Goal: Information Seeking & Learning: Check status

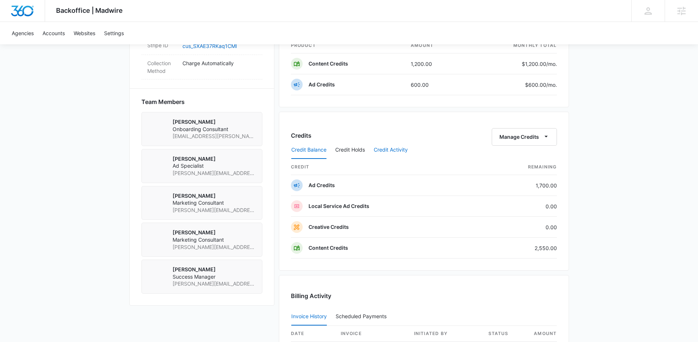
scroll to position [484, 0]
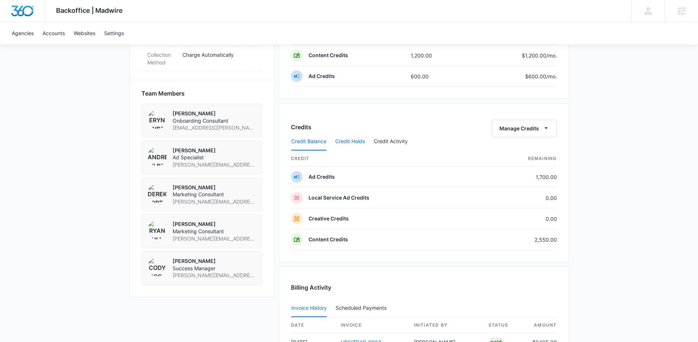
click at [357, 144] on button "Credit Holds" at bounding box center [350, 142] width 30 height 18
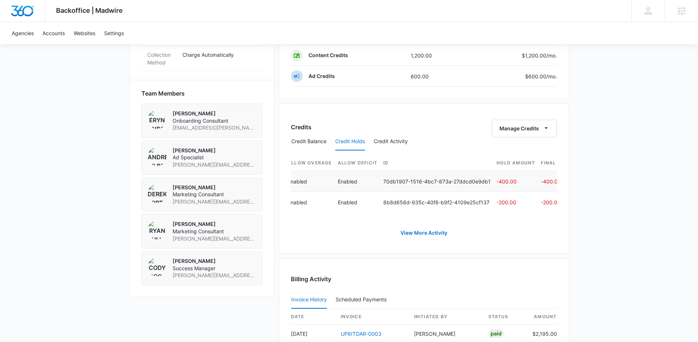
scroll to position [0, 358]
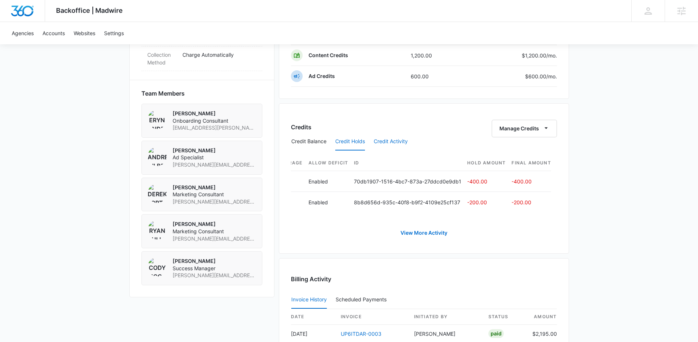
click at [398, 143] on button "Credit Activity" at bounding box center [391, 142] width 34 height 18
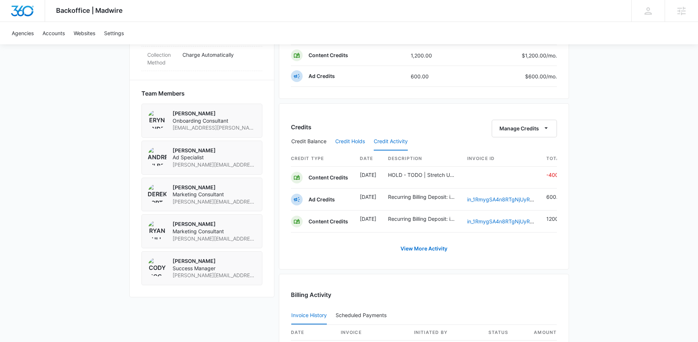
click at [352, 144] on button "Credit Holds" at bounding box center [350, 142] width 30 height 18
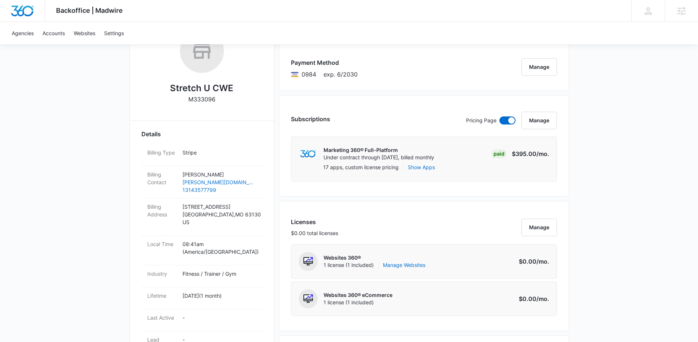
scroll to position [0, 0]
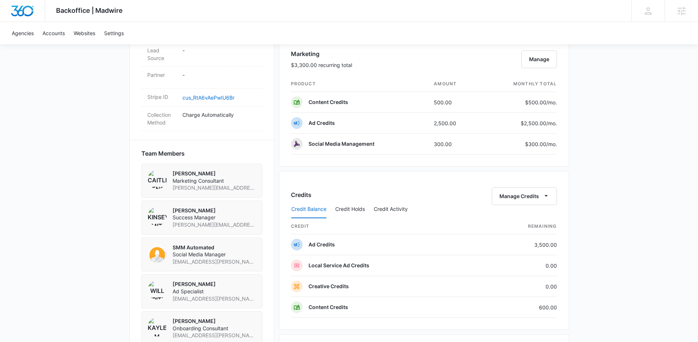
scroll to position [439, 0]
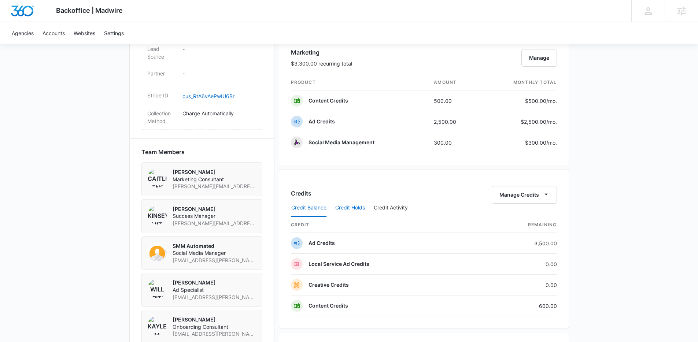
click at [348, 206] on button "Credit Holds" at bounding box center [350, 208] width 30 height 18
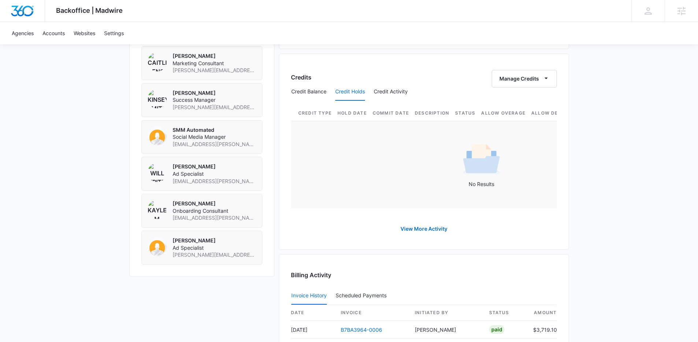
scroll to position [552, 0]
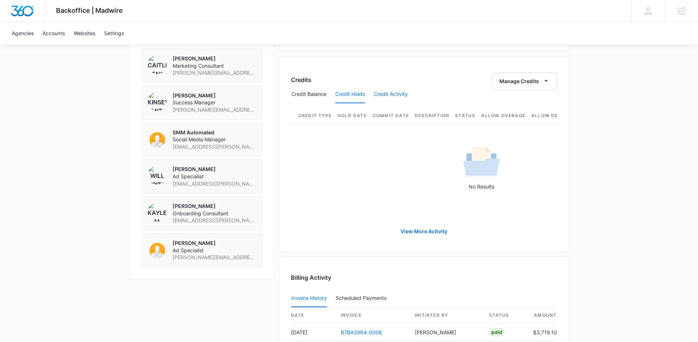
click at [387, 89] on button "Credit Activity" at bounding box center [391, 95] width 34 height 18
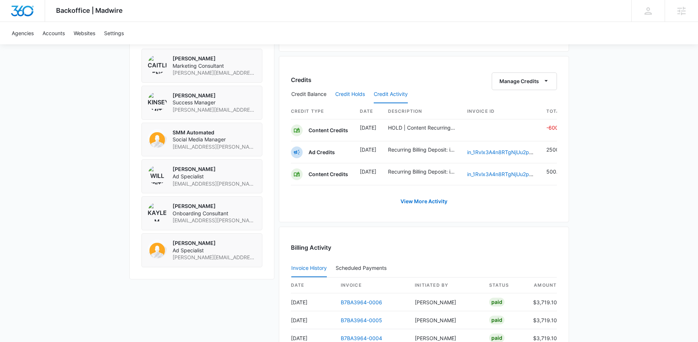
click at [346, 95] on button "Credit Holds" at bounding box center [350, 95] width 30 height 18
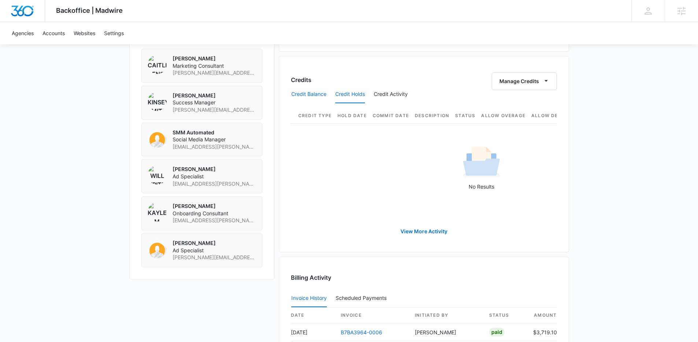
click at [315, 94] on button "Credit Balance" at bounding box center [308, 95] width 35 height 18
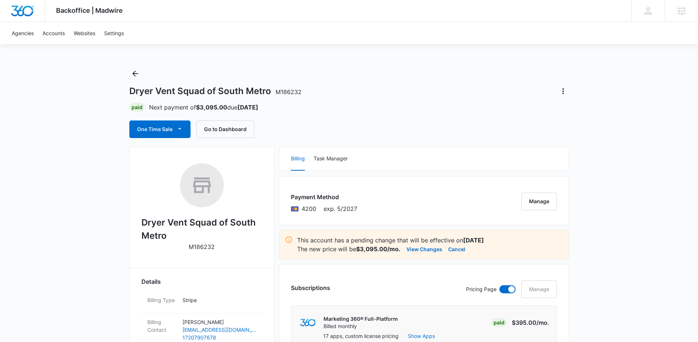
click at [402, 199] on div "Payment Method 4200 exp. 5/2027 Manage" at bounding box center [424, 200] width 290 height 49
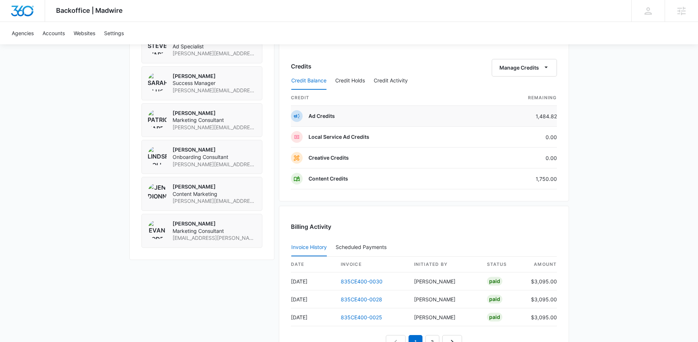
scroll to position [582, 0]
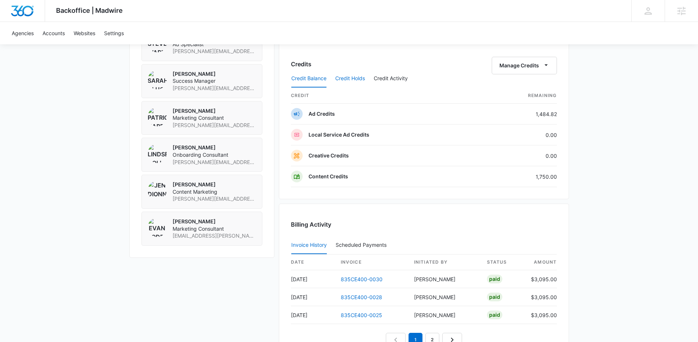
click at [355, 82] on button "Credit Holds" at bounding box center [350, 79] width 30 height 18
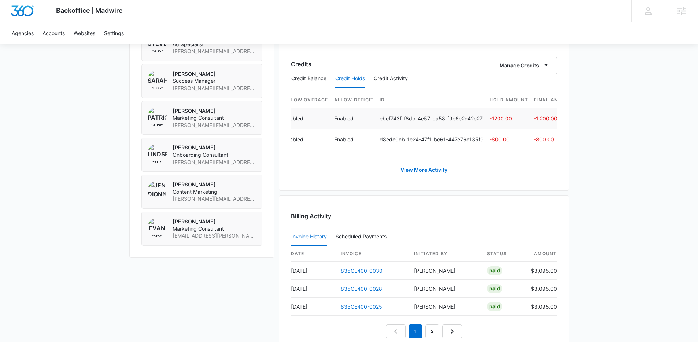
scroll to position [0, 392]
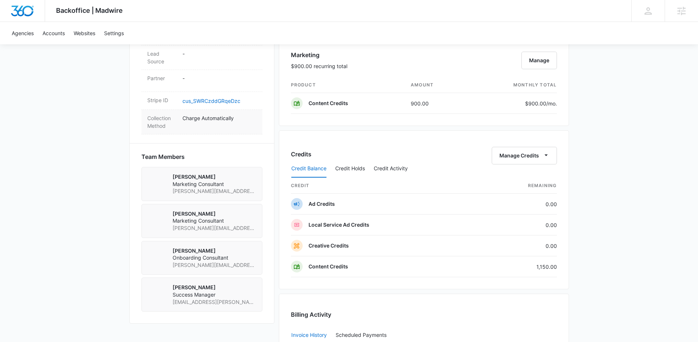
scroll to position [436, 0]
click at [354, 169] on button "Credit Holds" at bounding box center [350, 169] width 30 height 18
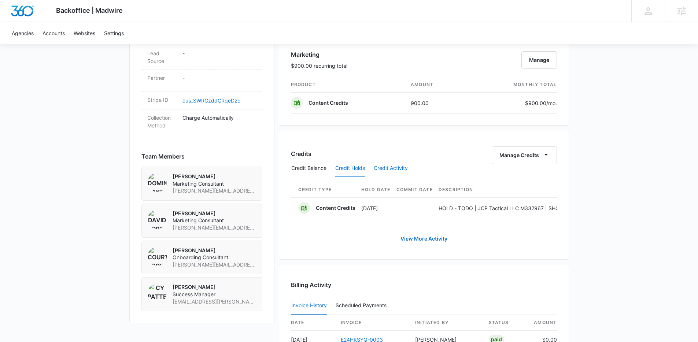
click at [377, 169] on button "Credit Activity" at bounding box center [391, 169] width 34 height 18
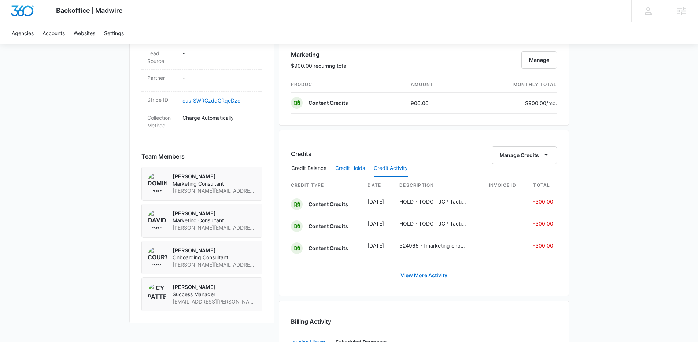
click at [354, 168] on button "Credit Holds" at bounding box center [350, 169] width 30 height 18
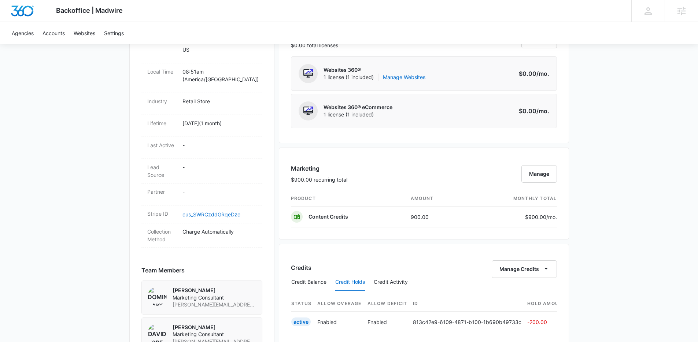
scroll to position [322, 0]
click at [305, 285] on button "Credit Balance" at bounding box center [308, 283] width 35 height 18
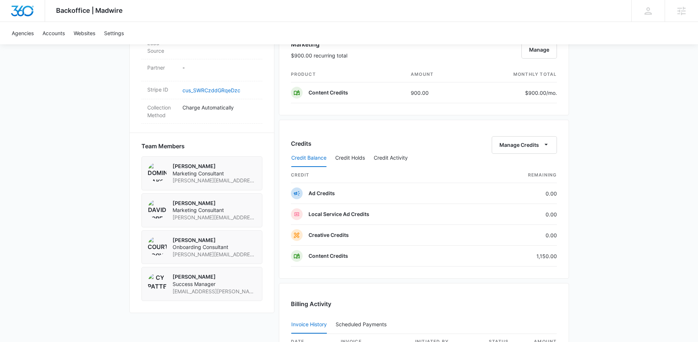
scroll to position [455, 0]
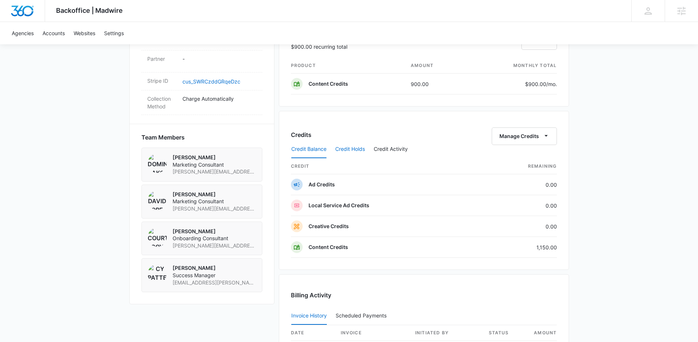
click at [340, 148] on button "Credit Holds" at bounding box center [350, 150] width 30 height 18
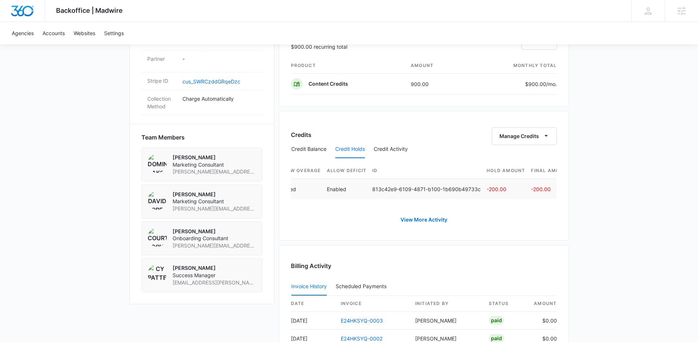
scroll to position [0, 353]
click at [353, 150] on button "Credit Holds" at bounding box center [350, 150] width 30 height 18
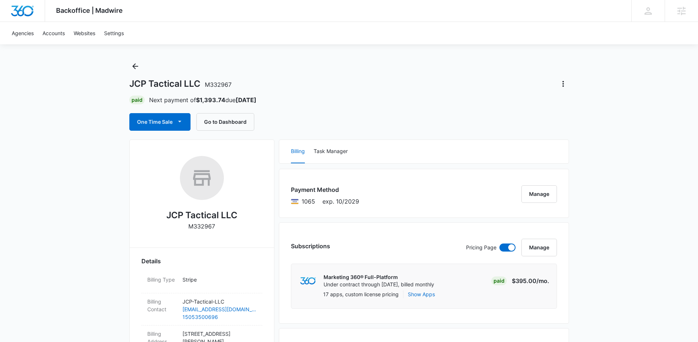
scroll to position [0, 0]
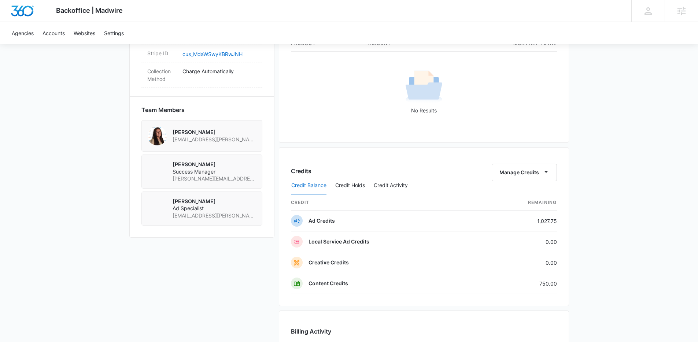
scroll to position [479, 0]
click at [355, 183] on button "Credit Holds" at bounding box center [350, 185] width 30 height 18
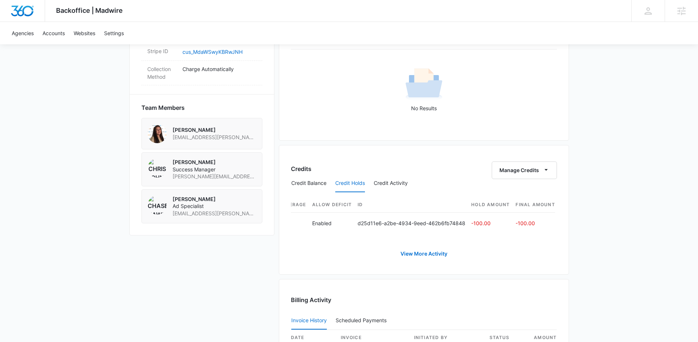
scroll to position [0, 342]
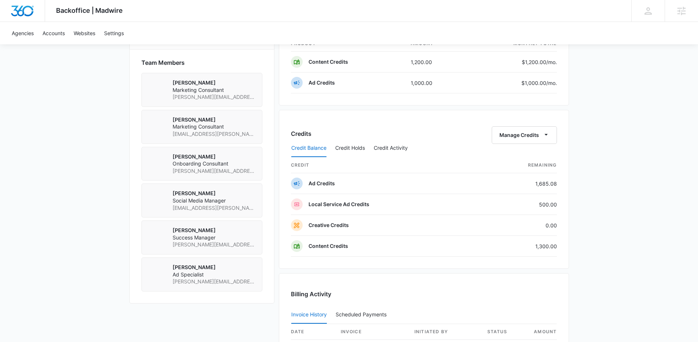
scroll to position [531, 0]
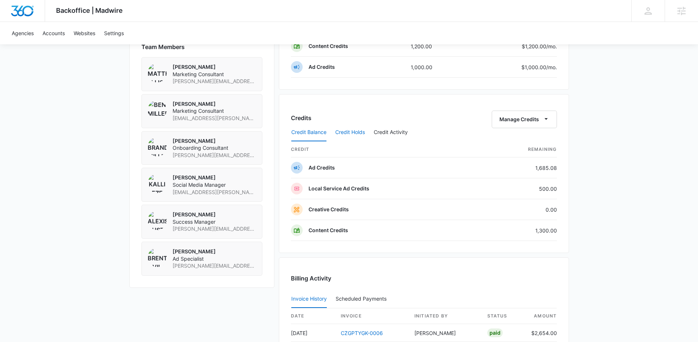
click at [357, 133] on button "Credit Holds" at bounding box center [350, 133] width 30 height 18
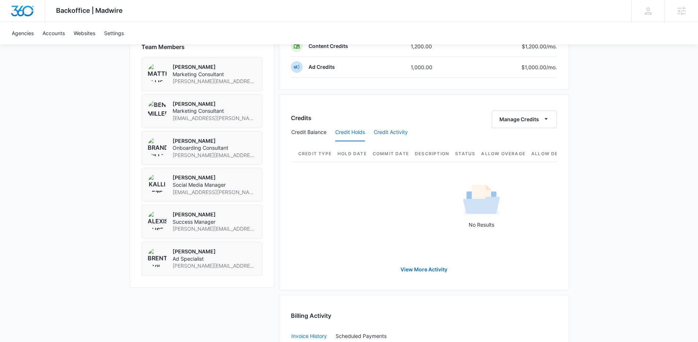
click at [402, 135] on button "Credit Activity" at bounding box center [391, 133] width 34 height 18
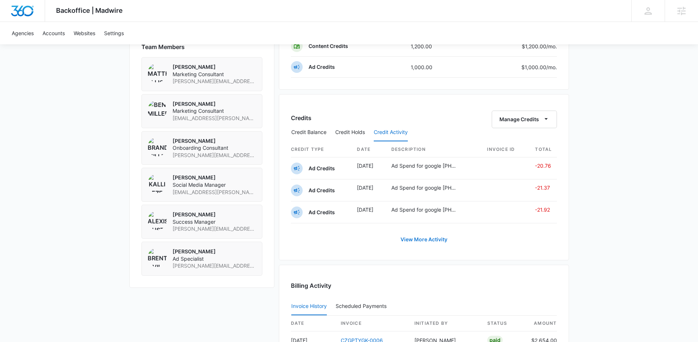
click at [421, 237] on link "View More Activity" at bounding box center [424, 240] width 62 height 18
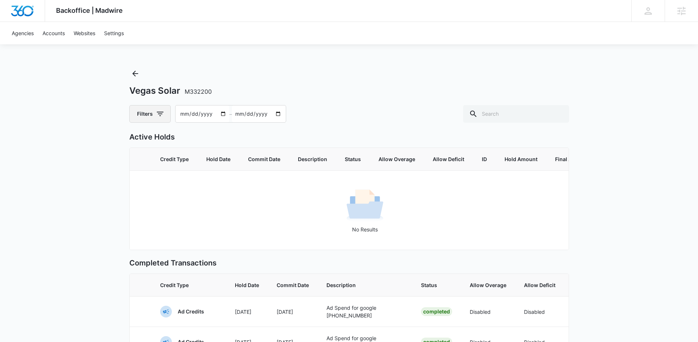
click at [166, 116] on button "Filters" at bounding box center [149, 114] width 41 height 18
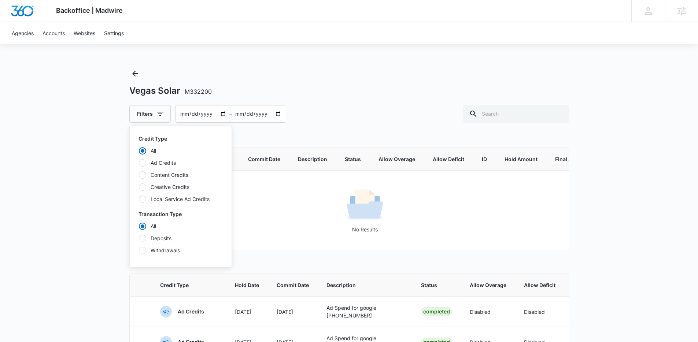
drag, startPoint x: 174, startPoint y: 176, endPoint x: 210, endPoint y: 176, distance: 36.3
click at [174, 176] on label "Content Credits" at bounding box center [181, 175] width 84 height 8
click at [139, 175] on input "Content Credits" at bounding box center [139, 175] width 0 height 0
radio input "false"
radio input "true"
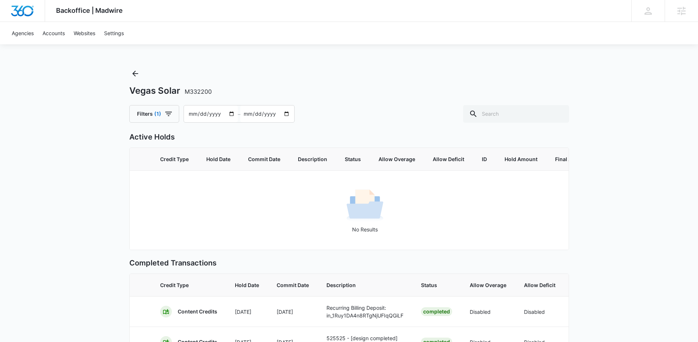
click at [353, 129] on div "Vegas Solar M332200 Filters (1) 2025-06-15 – 2025-08-14 Active Holds Credit Typ…" at bounding box center [349, 348] width 440 height 560
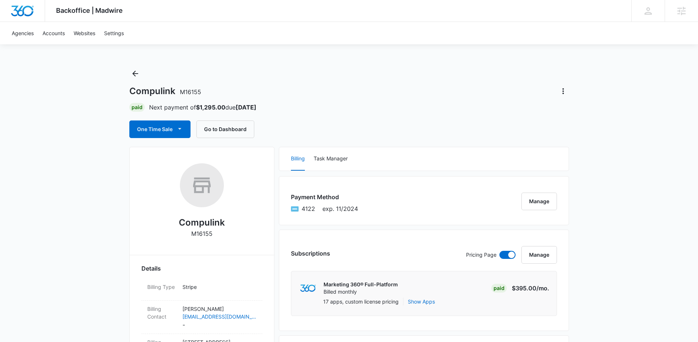
click at [332, 71] on div "Compulink M16155 Paid Next payment of $1,295.00 due [DATE] One Time Sale Go to …" at bounding box center [349, 103] width 440 height 70
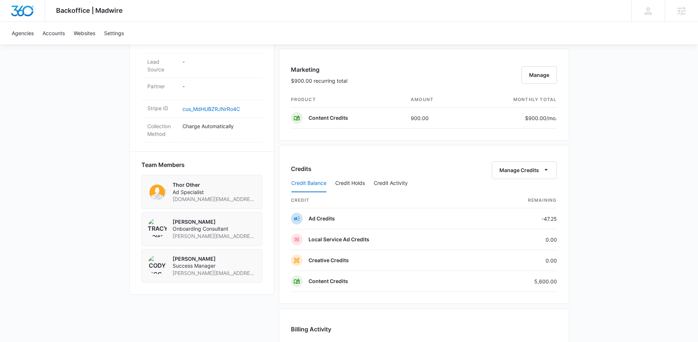
scroll to position [464, 0]
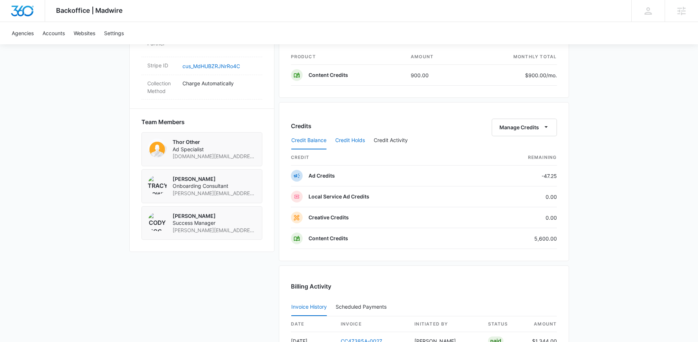
click at [360, 139] on button "Credit Holds" at bounding box center [350, 141] width 30 height 18
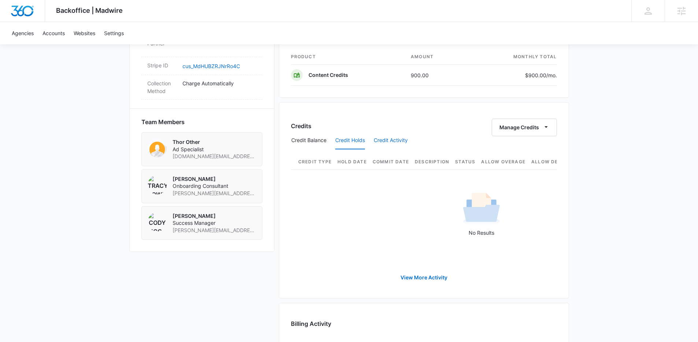
click at [399, 144] on button "Credit Activity" at bounding box center [391, 141] width 34 height 18
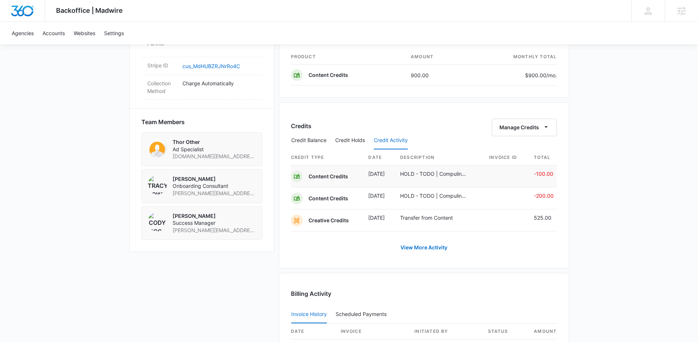
click at [450, 173] on p "HOLD - TODO | Compulink M16155 | WOO360 [DATE]" at bounding box center [433, 174] width 67 height 8
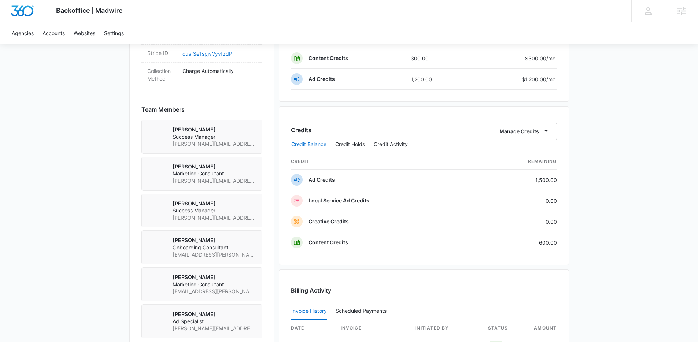
scroll to position [493, 0]
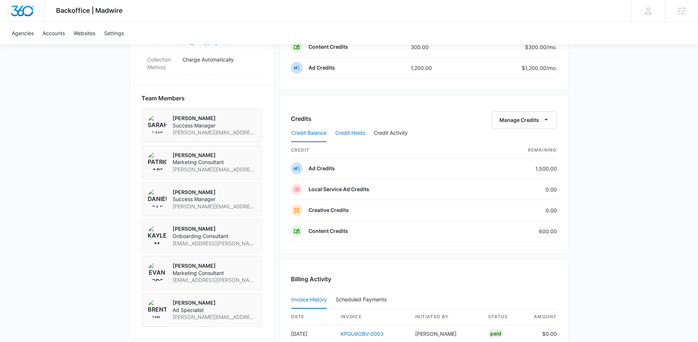
click at [351, 131] on button "Credit Holds" at bounding box center [350, 134] width 30 height 18
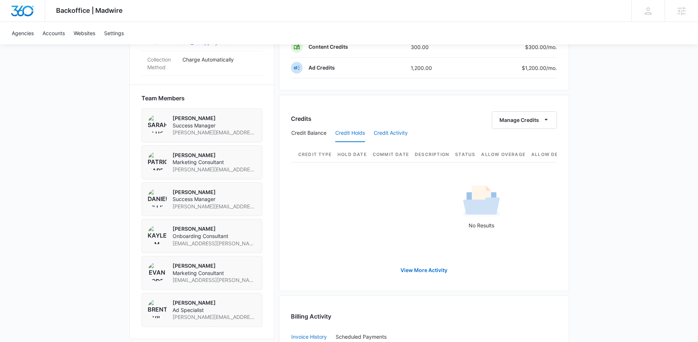
click at [405, 137] on button "Credit Activity" at bounding box center [391, 134] width 34 height 18
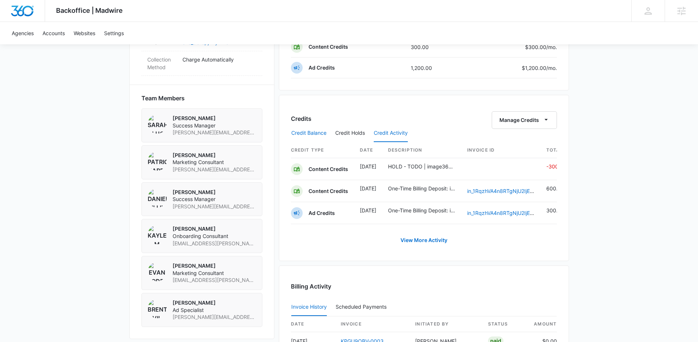
click at [321, 133] on button "Credit Balance" at bounding box center [308, 134] width 35 height 18
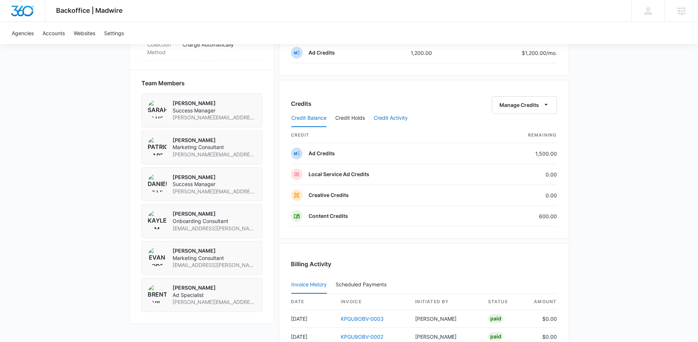
scroll to position [504, 0]
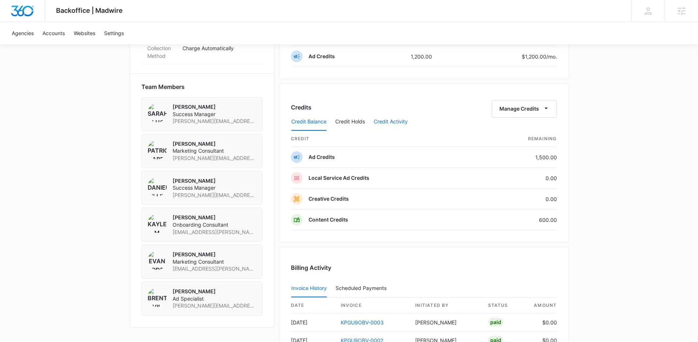
click at [387, 128] on button "Credit Activity" at bounding box center [391, 122] width 34 height 18
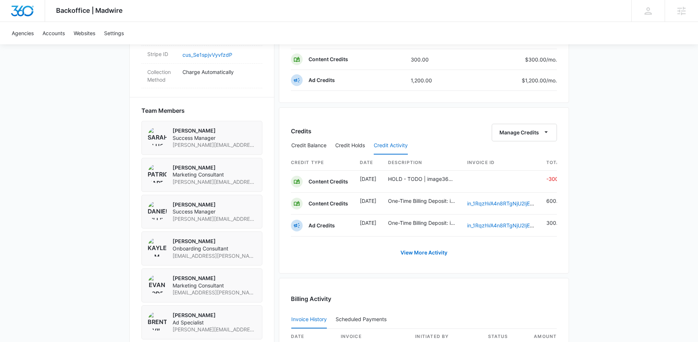
scroll to position [487, 0]
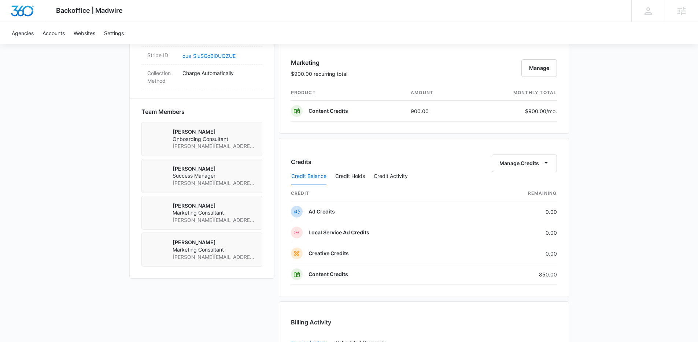
scroll to position [468, 0]
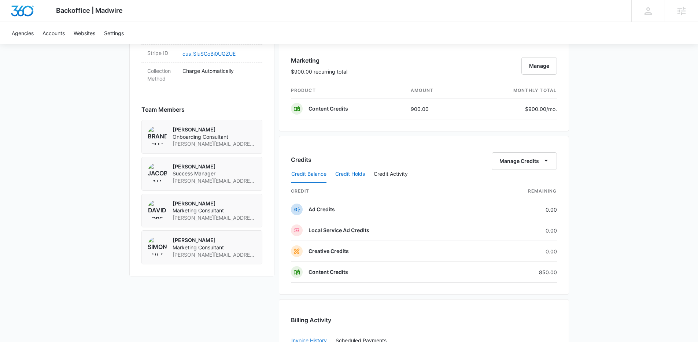
click at [355, 173] on button "Credit Holds" at bounding box center [350, 175] width 30 height 18
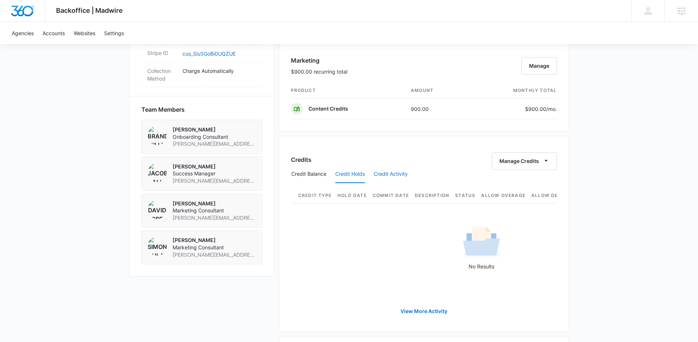
drag, startPoint x: 399, startPoint y: 176, endPoint x: 423, endPoint y: 174, distance: 23.9
click at [400, 175] on button "Credit Activity" at bounding box center [391, 175] width 34 height 18
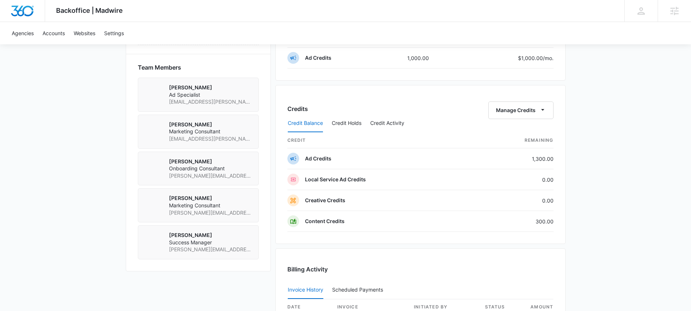
scroll to position [510, 0]
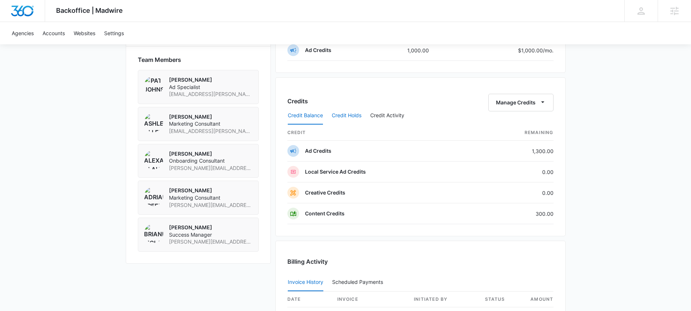
click at [347, 118] on button "Credit Holds" at bounding box center [347, 116] width 30 height 18
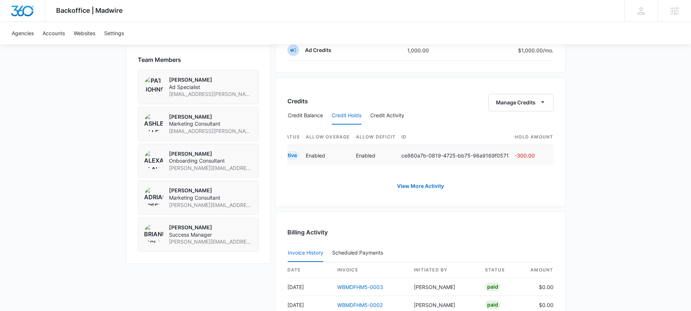
scroll to position [0, 346]
click at [388, 115] on button "Credit Activity" at bounding box center [387, 116] width 34 height 18
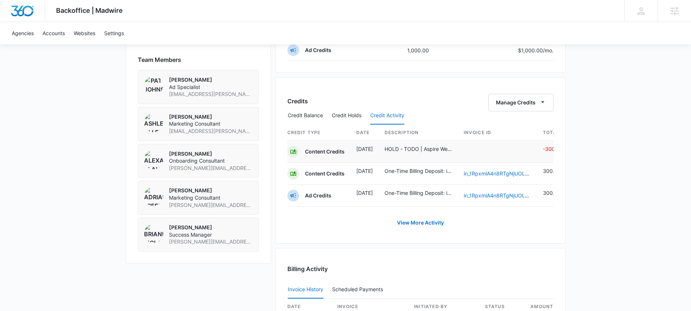
scroll to position [0, 7]
click at [307, 117] on button "Credit Balance" at bounding box center [305, 116] width 35 height 18
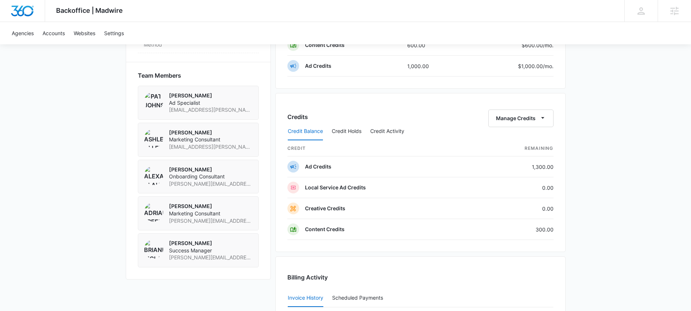
scroll to position [500, 0]
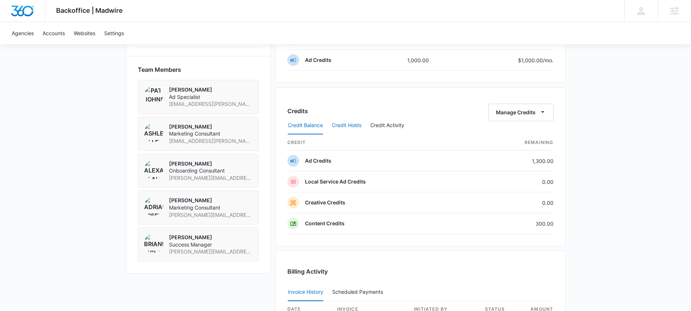
click at [341, 127] on button "Credit Holds" at bounding box center [347, 126] width 30 height 18
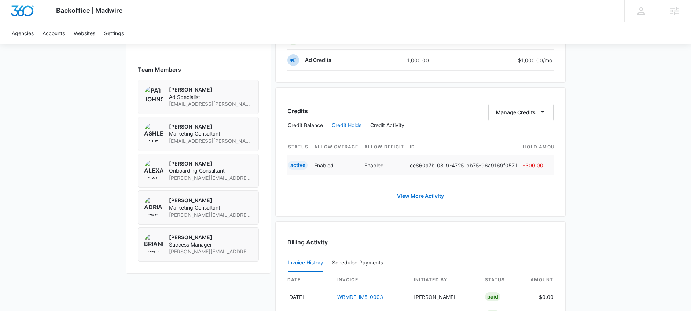
scroll to position [0, 346]
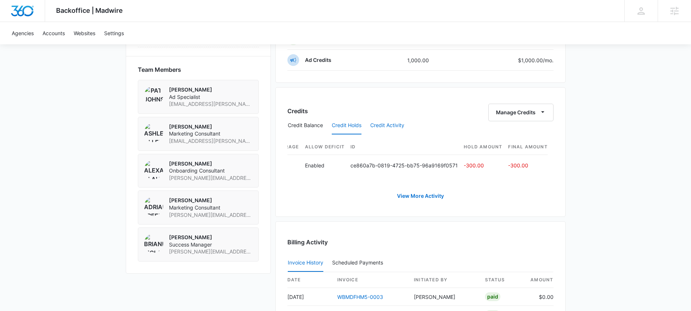
click at [383, 125] on button "Credit Activity" at bounding box center [387, 126] width 34 height 18
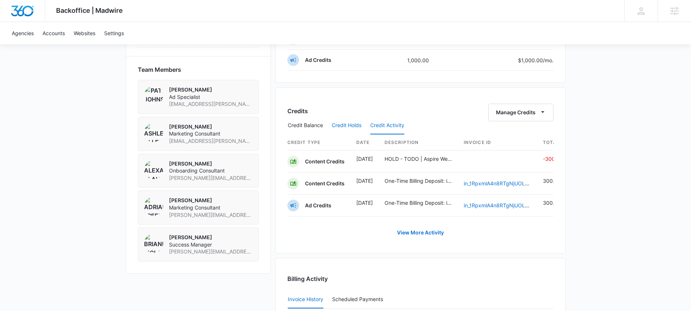
click at [351, 129] on button "Credit Holds" at bounding box center [347, 126] width 30 height 18
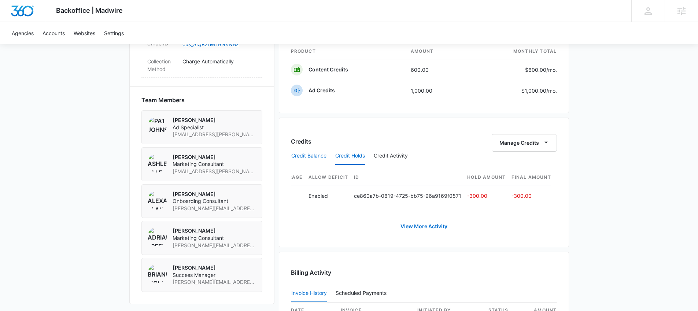
scroll to position [470, 0]
click at [319, 156] on button "Credit Balance" at bounding box center [308, 156] width 35 height 18
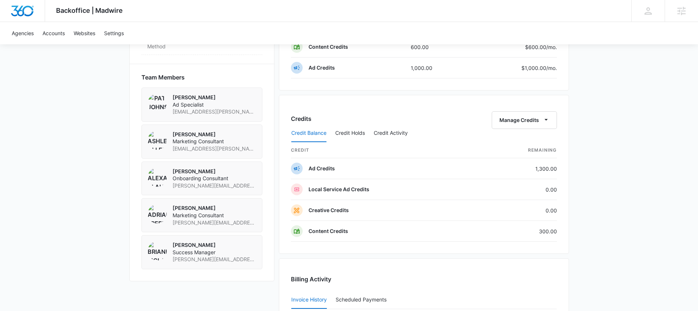
scroll to position [493, 0]
click at [344, 134] on button "Credit Holds" at bounding box center [350, 133] width 30 height 18
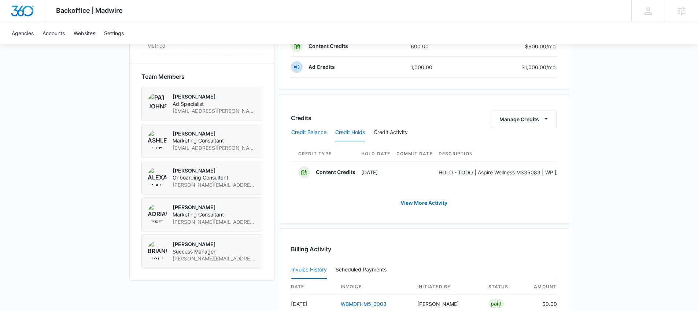
click at [321, 134] on button "Credit Balance" at bounding box center [308, 133] width 35 height 18
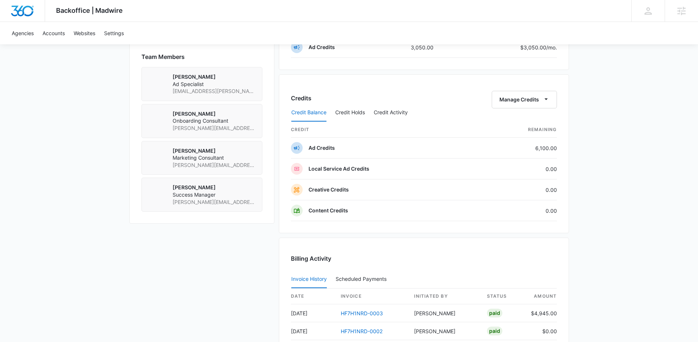
scroll to position [514, 0]
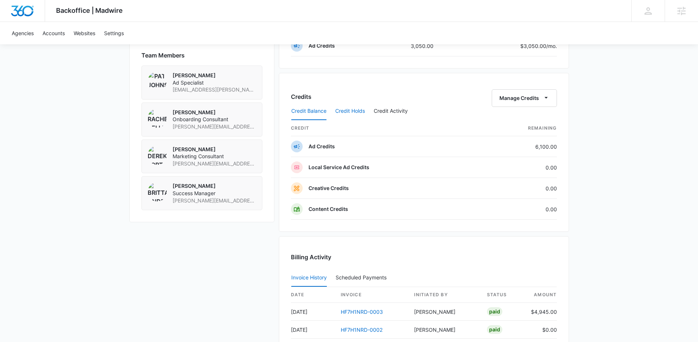
click at [349, 113] on button "Credit Holds" at bounding box center [350, 112] width 30 height 18
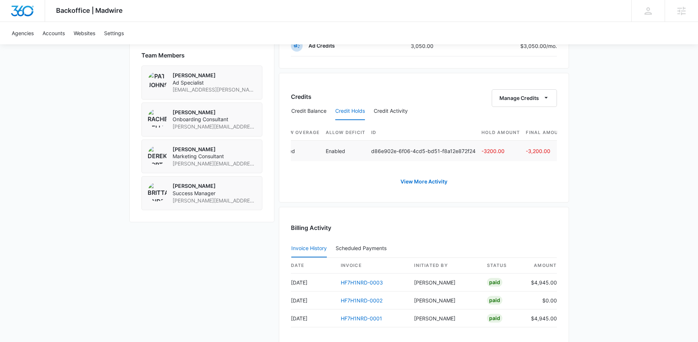
scroll to position [0, 298]
click at [325, 112] on button "Credit Balance" at bounding box center [308, 112] width 35 height 18
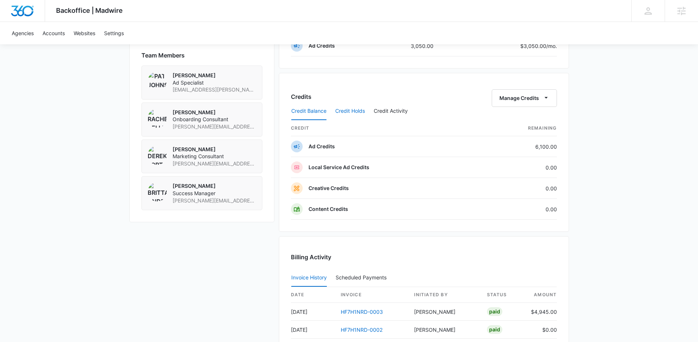
click at [357, 111] on button "Credit Holds" at bounding box center [350, 112] width 30 height 18
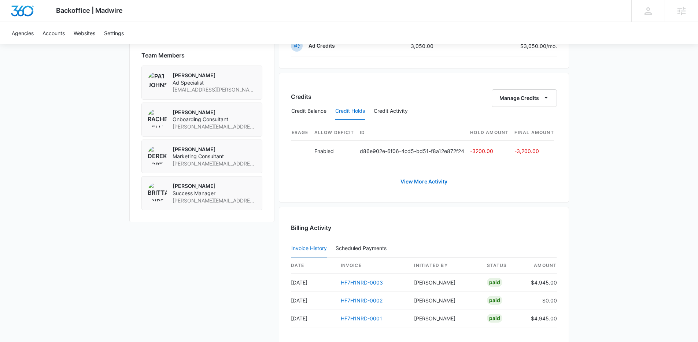
click at [575, 75] on div "Backoffice | Madwire Apps Settings Josh Bacon josh.bacon@madwire.com My Profile…" at bounding box center [349, 1] width 698 height 1030
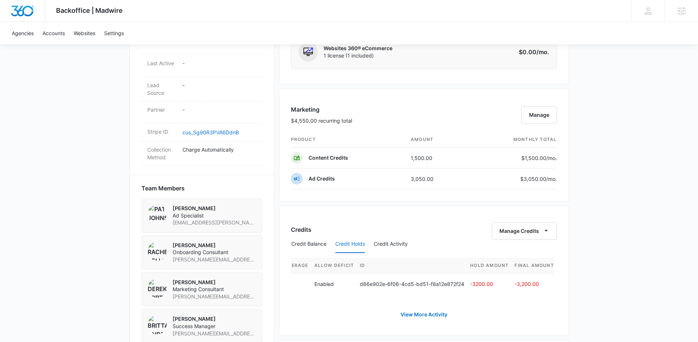
scroll to position [384, 0]
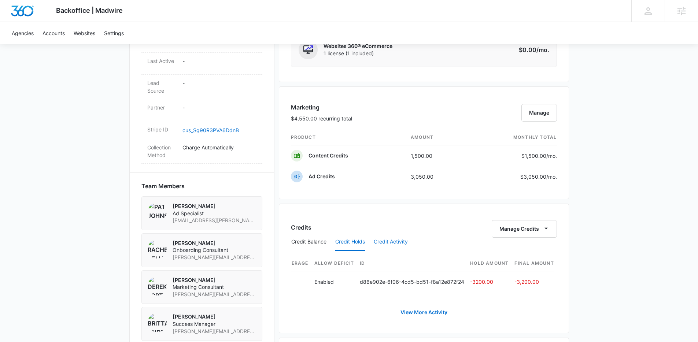
click at [391, 244] on button "Credit Activity" at bounding box center [391, 242] width 34 height 18
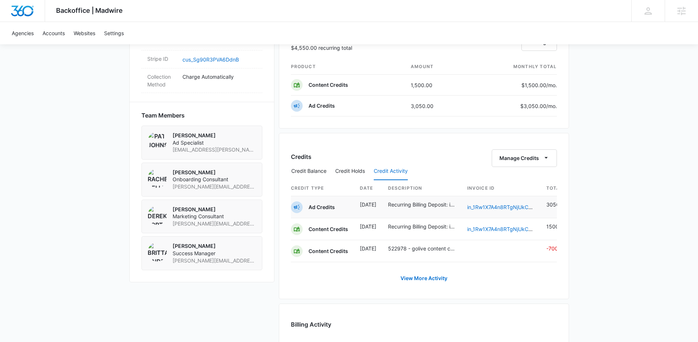
scroll to position [0, 10]
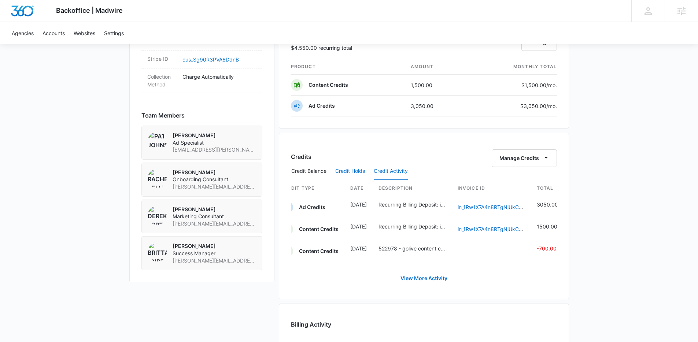
click at [347, 175] on button "Credit Holds" at bounding box center [350, 172] width 30 height 18
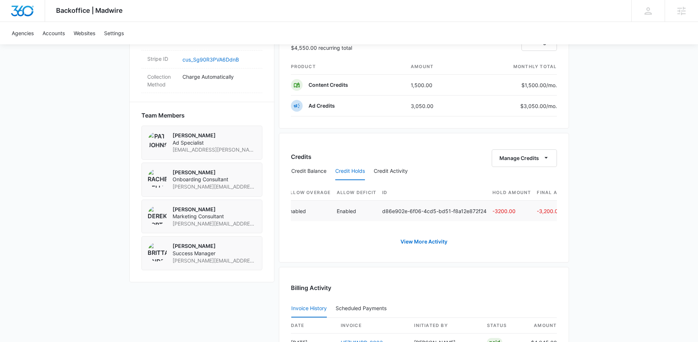
scroll to position [0, 298]
click at [314, 176] on button "Credit Balance" at bounding box center [308, 172] width 35 height 18
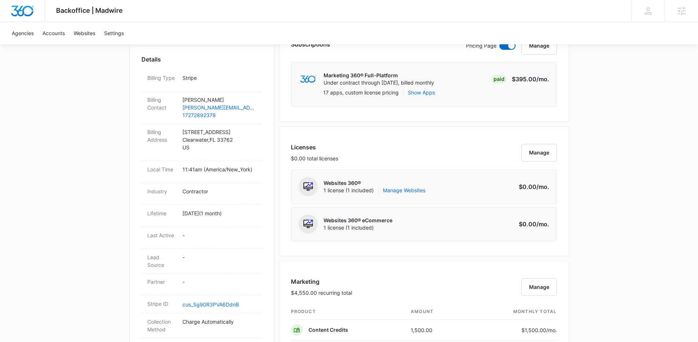
scroll to position [211, 0]
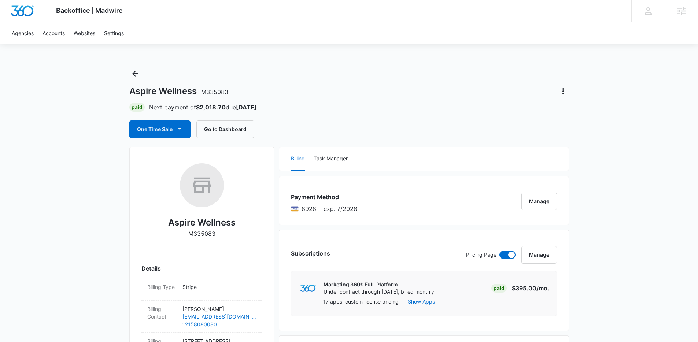
click at [382, 107] on div "Paid Next payment of $2,018.70 due [DATE]" at bounding box center [349, 107] width 440 height 9
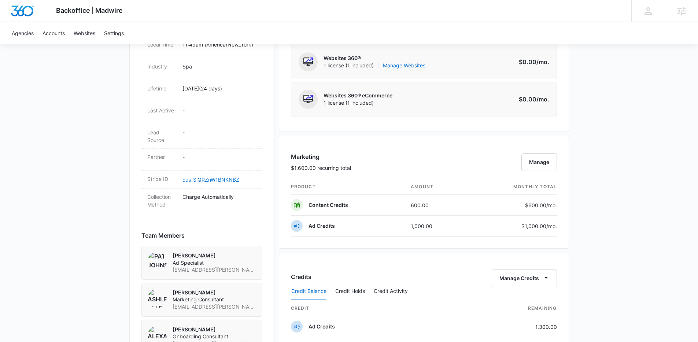
scroll to position [376, 0]
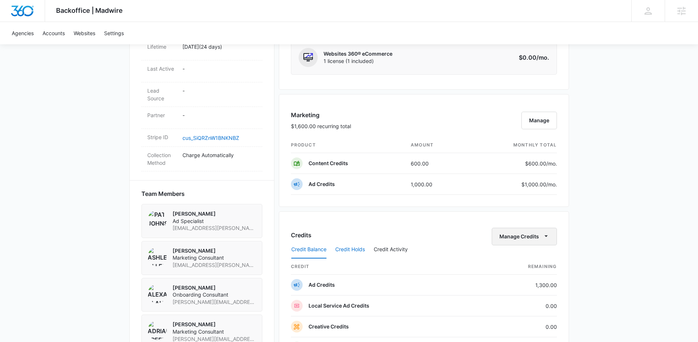
drag, startPoint x: 349, startPoint y: 252, endPoint x: 493, endPoint y: 237, distance: 144.4
click at [349, 252] on button "Credit Holds" at bounding box center [350, 250] width 30 height 18
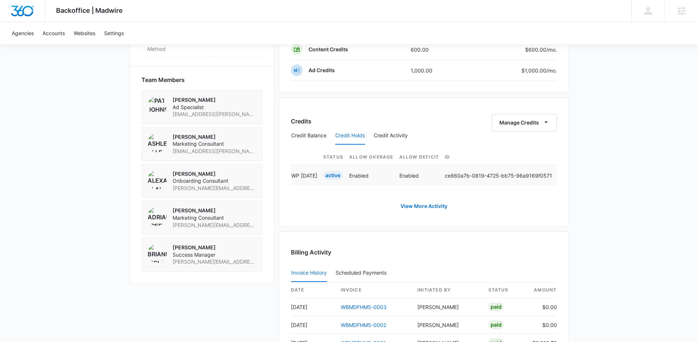
scroll to position [0, 258]
click at [386, 136] on button "Credit Activity" at bounding box center [391, 136] width 34 height 18
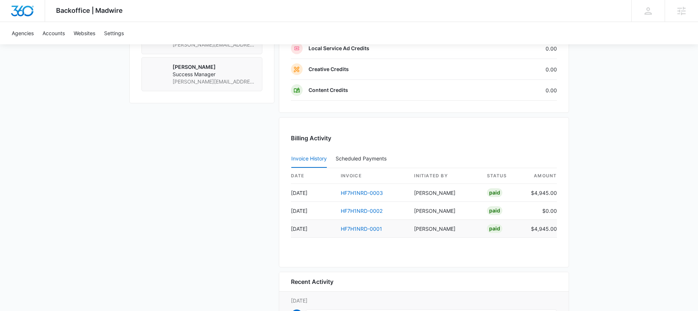
scroll to position [627, 0]
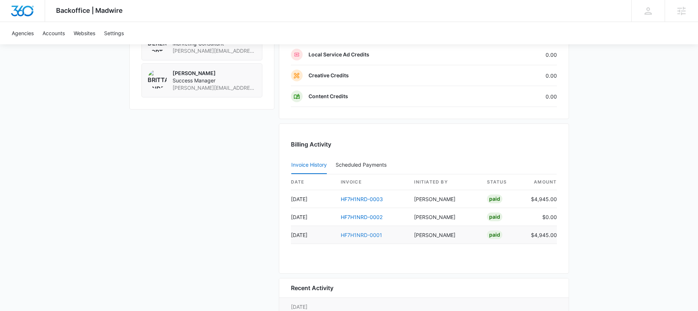
click at [366, 236] on link "HF7H1NRD-0001" at bounding box center [361, 235] width 41 height 6
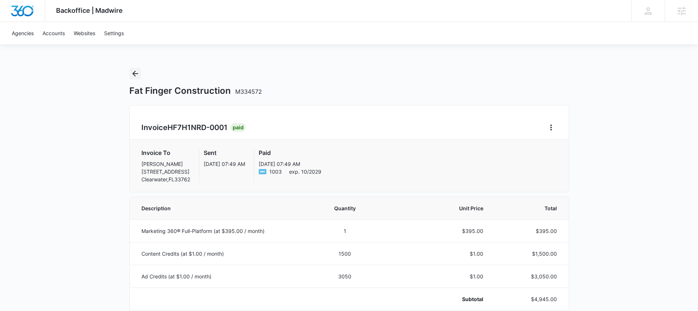
click at [132, 74] on icon "Back" at bounding box center [135, 73] width 9 height 9
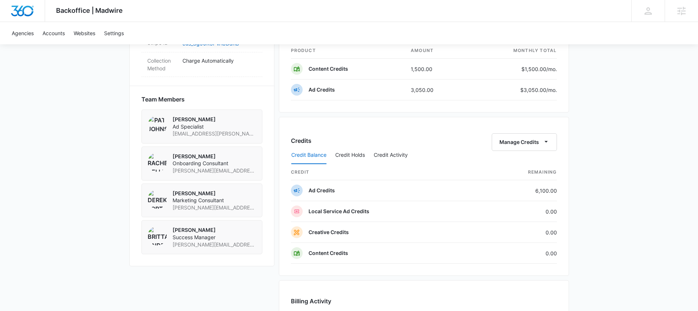
scroll to position [471, 0]
click at [393, 154] on button "Credit Activity" at bounding box center [391, 155] width 34 height 18
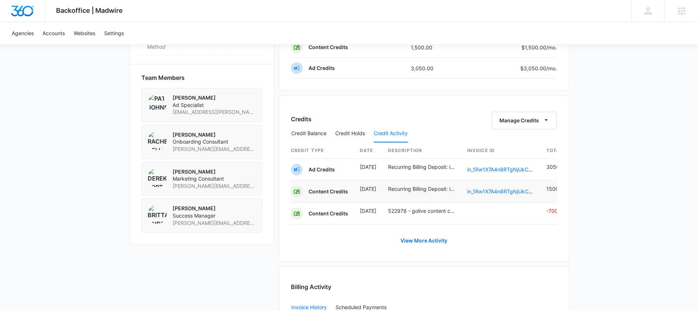
scroll to position [495, 0]
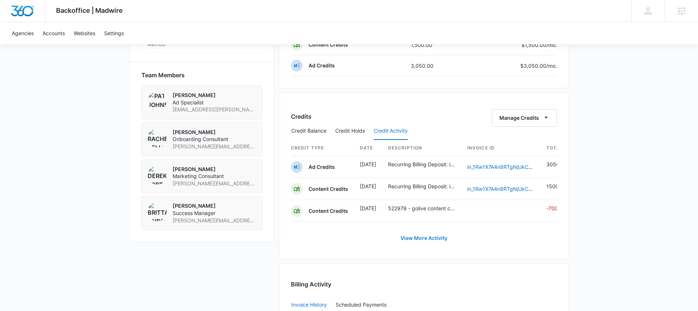
click at [434, 244] on link "View More Activity" at bounding box center [424, 238] width 62 height 18
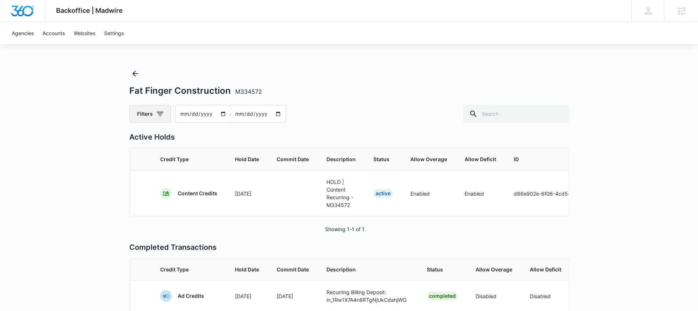
click at [164, 119] on button "Filters" at bounding box center [149, 114] width 41 height 18
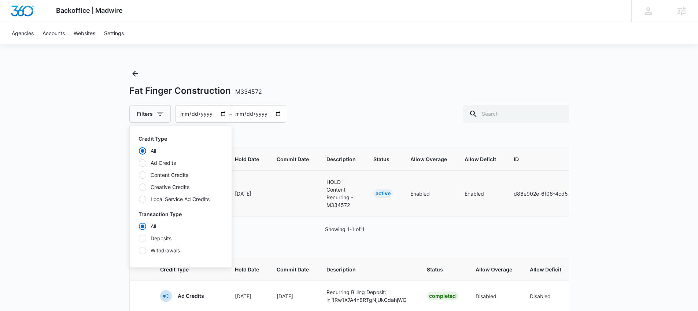
drag, startPoint x: 395, startPoint y: 133, endPoint x: 353, endPoint y: 171, distance: 57.9
click at [395, 134] on p "Active Holds" at bounding box center [349, 137] width 440 height 11
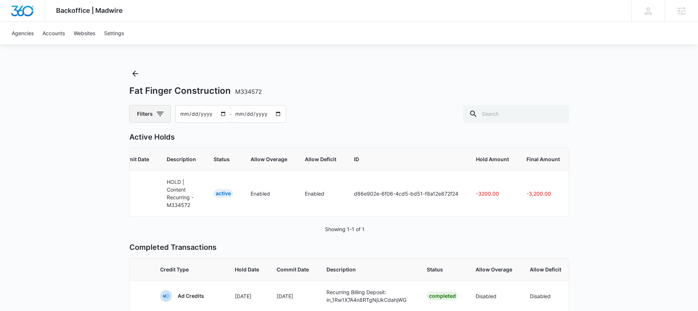
click at [158, 115] on icon "button" at bounding box center [160, 114] width 9 height 9
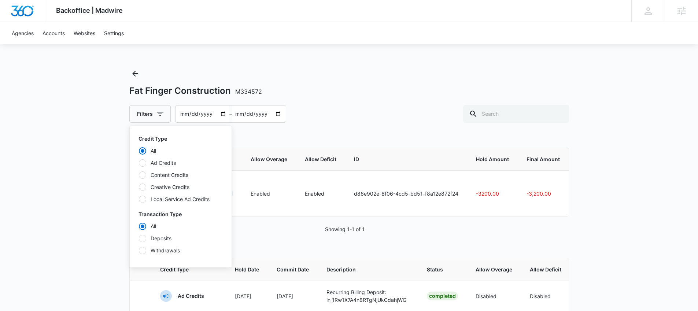
click at [175, 174] on label "Content Credits" at bounding box center [181, 175] width 84 height 8
click at [139, 175] on input "Content Credits" at bounding box center [139, 175] width 0 height 0
radio input "false"
radio input "true"
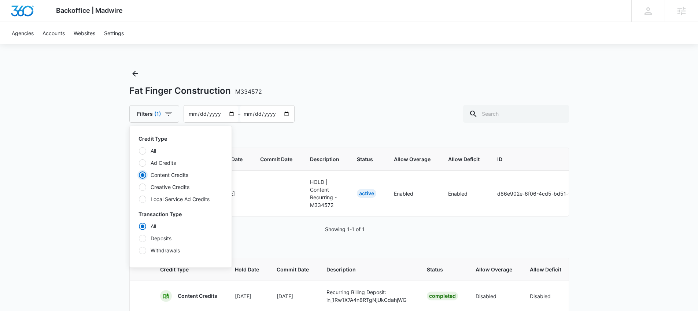
scroll to position [0, 15]
click at [384, 105] on div "Filters (1) Credit Type All Ad Credits Content Credits Creative Credits Local S…" at bounding box center [349, 114] width 440 height 18
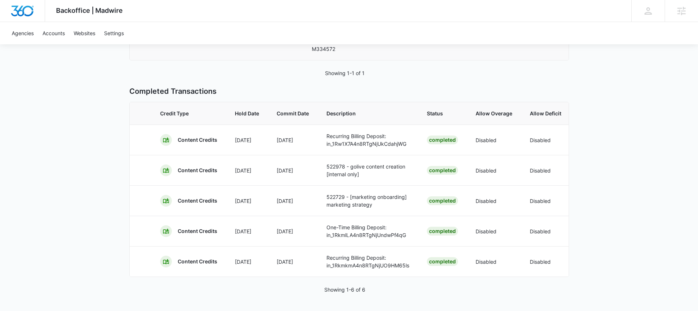
scroll to position [167, 0]
click at [362, 224] on p "One-Time Billing Deposit: in_1RkmlLA4n8RTgNjUndwPf4qG" at bounding box center [368, 231] width 83 height 15
click at [266, 228] on td "Jul 14" at bounding box center [247, 231] width 42 height 30
click at [232, 226] on td "Jul 14" at bounding box center [247, 231] width 42 height 30
click at [458, 223] on td "Completed" at bounding box center [442, 231] width 49 height 30
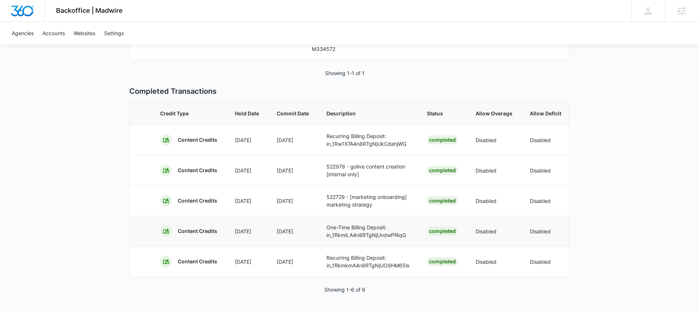
click at [193, 228] on p "Content Credits" at bounding box center [198, 231] width 40 height 7
